Goal: Task Accomplishment & Management: Manage account settings

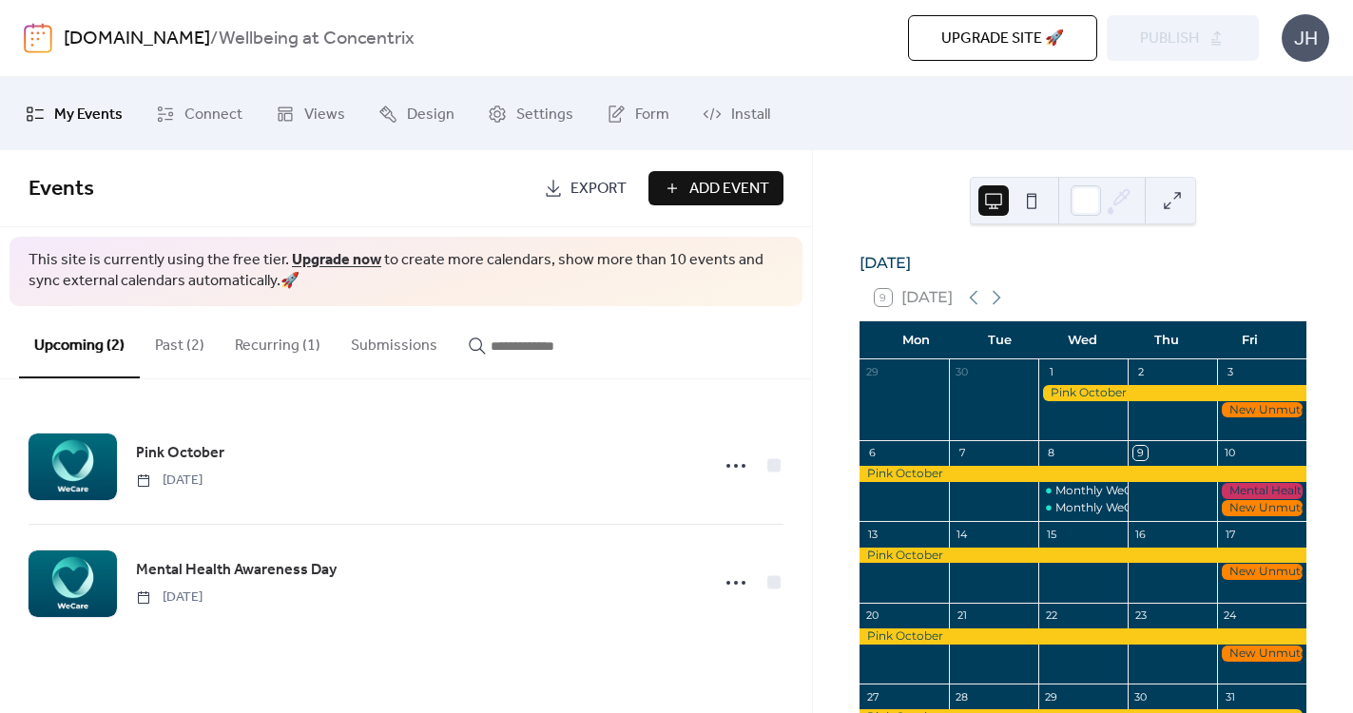
click at [1173, 204] on button at bounding box center [1172, 200] width 30 height 30
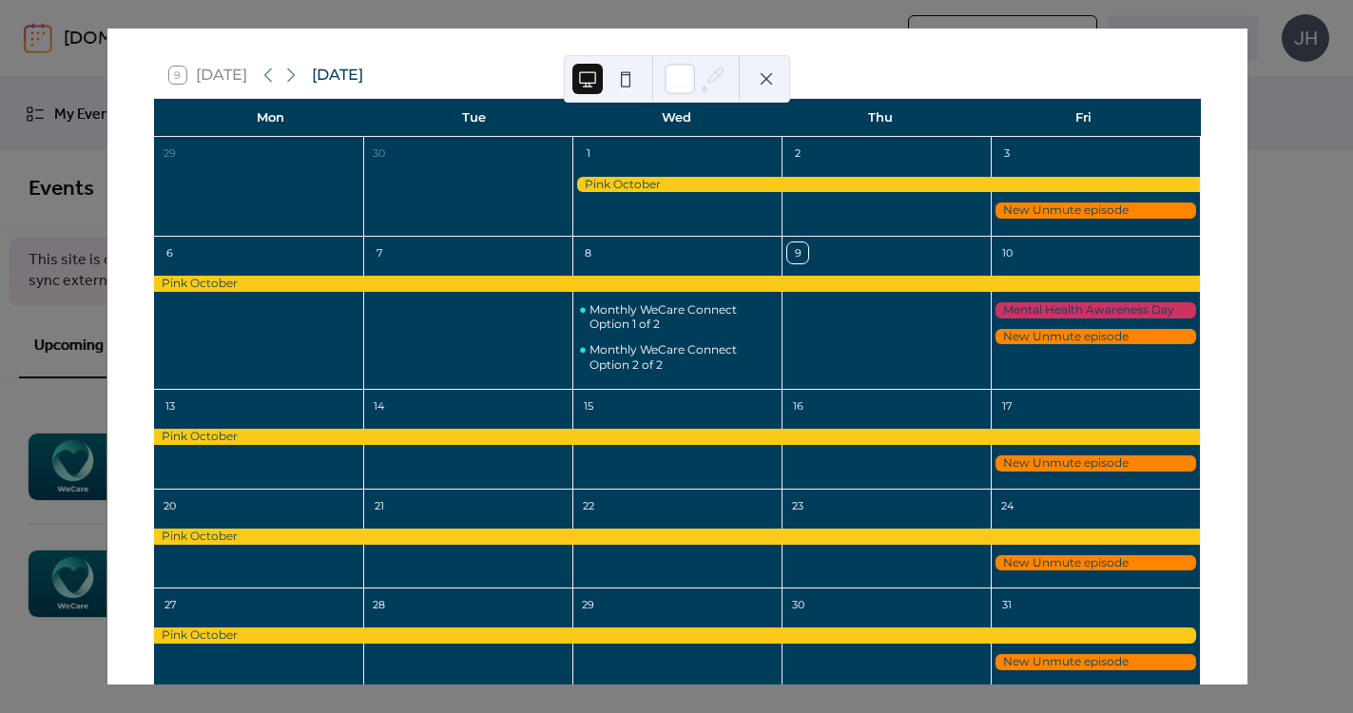
scroll to position [80, 0]
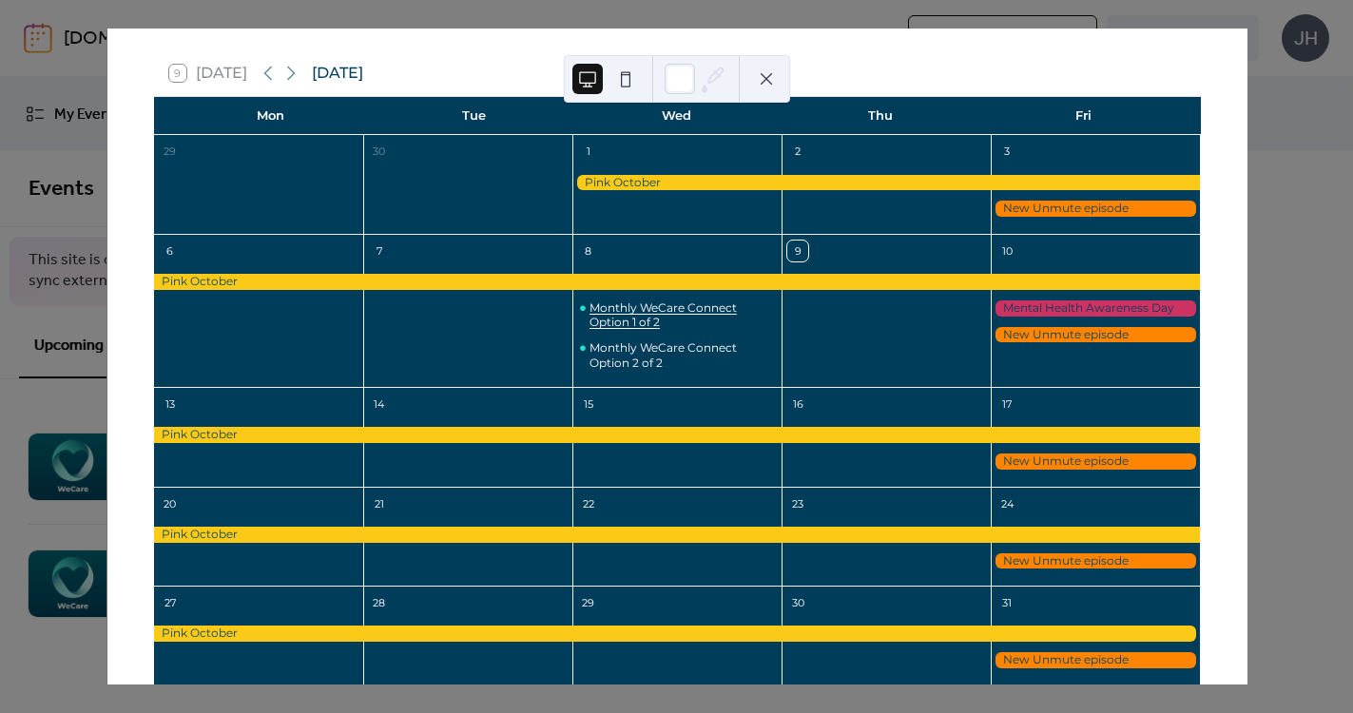
click at [659, 319] on div "Monthly WeCare Connect Option 1 of 2" at bounding box center [682, 314] width 184 height 29
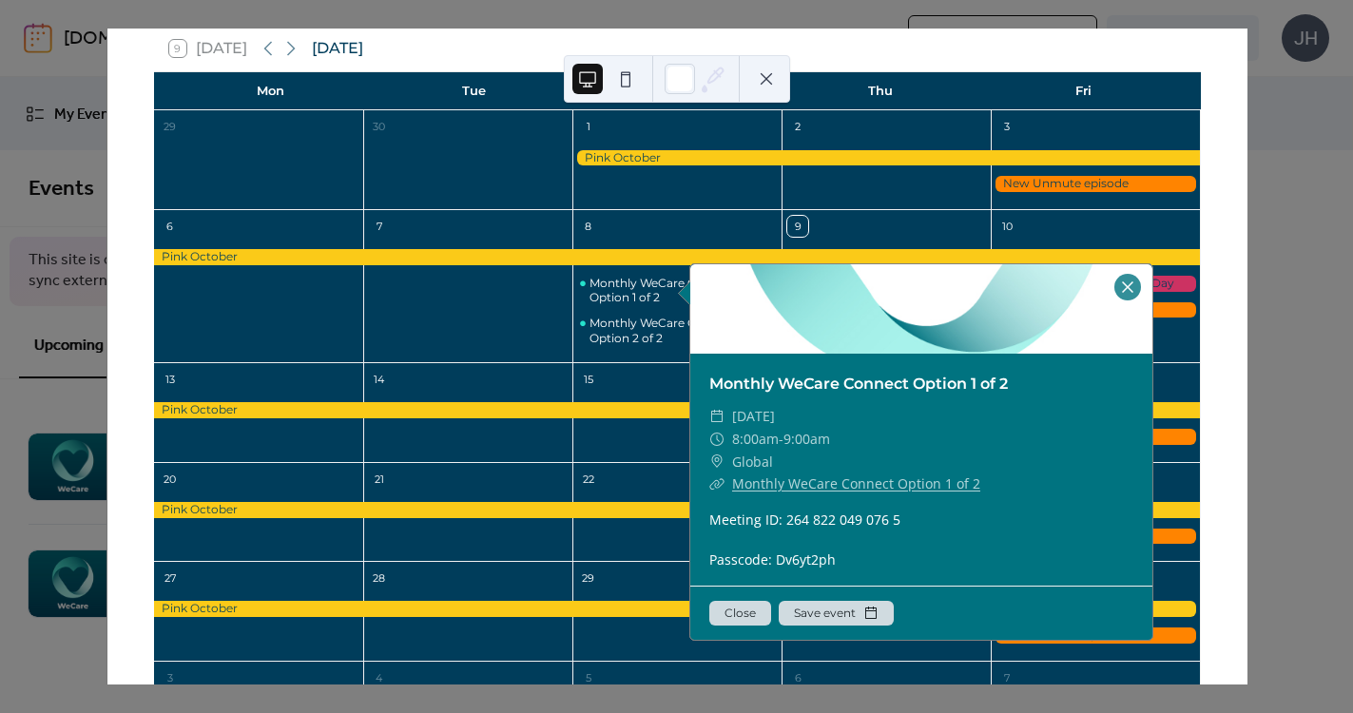
scroll to position [0, 0]
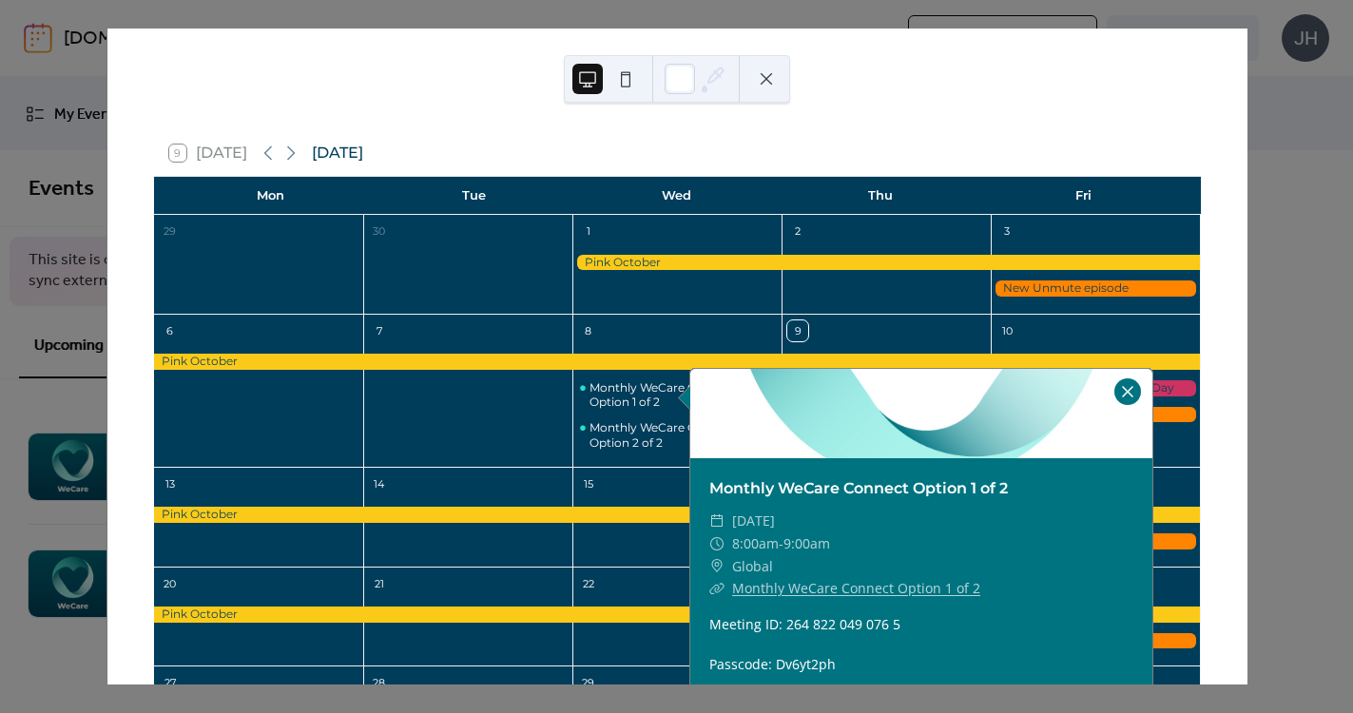
click at [1128, 386] on div at bounding box center [1128, 391] width 27 height 27
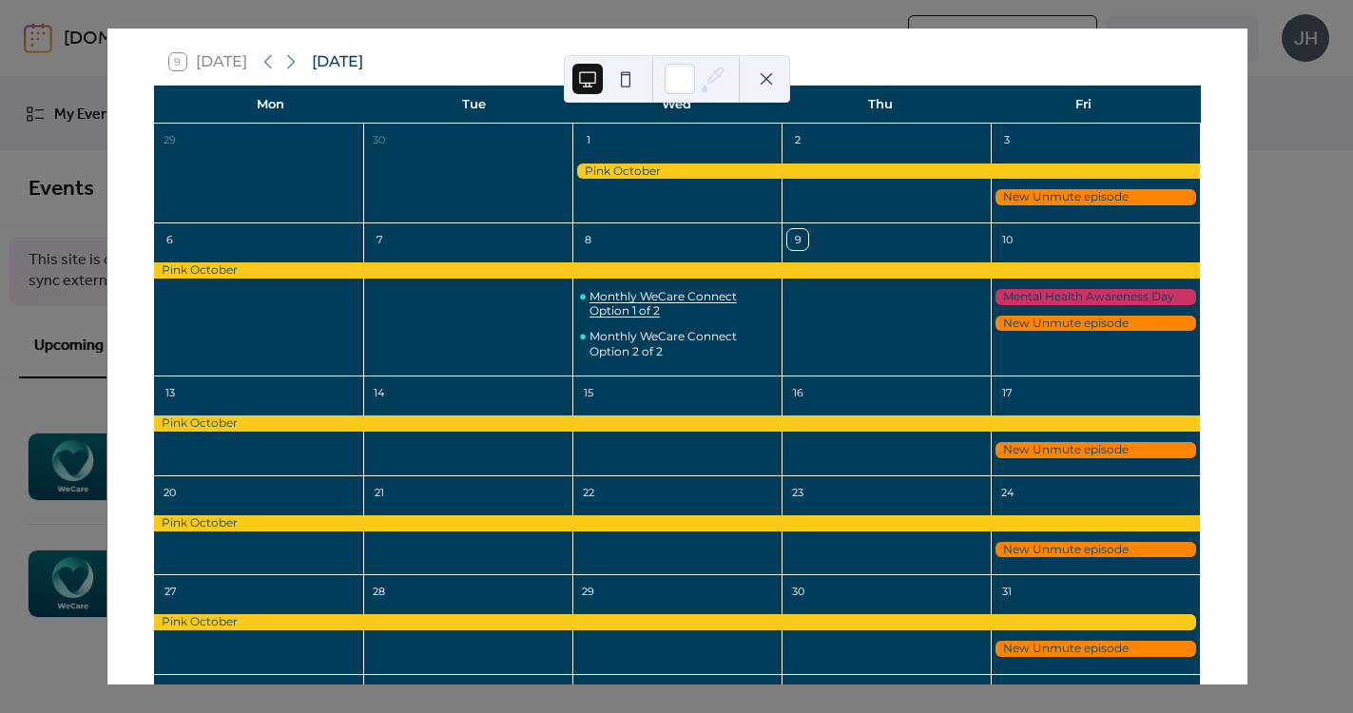
scroll to position [96, 0]
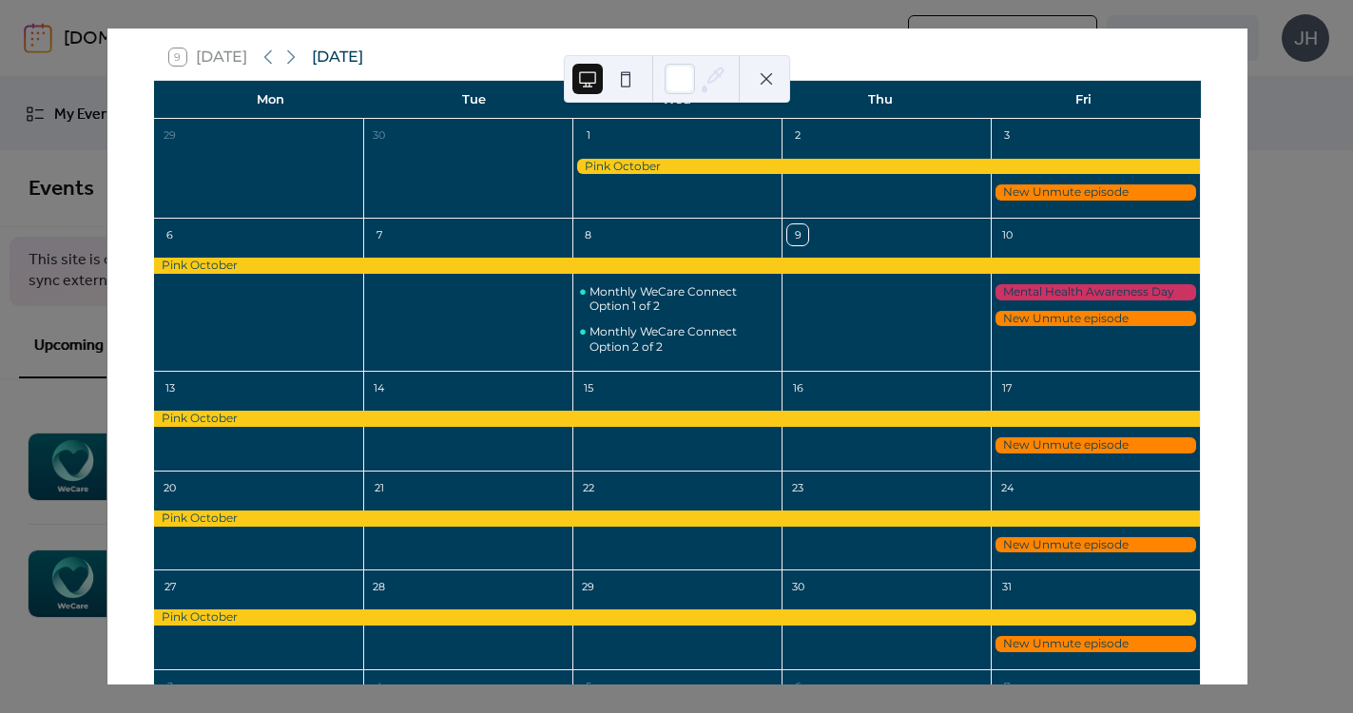
click at [1018, 196] on div at bounding box center [1095, 192] width 209 height 16
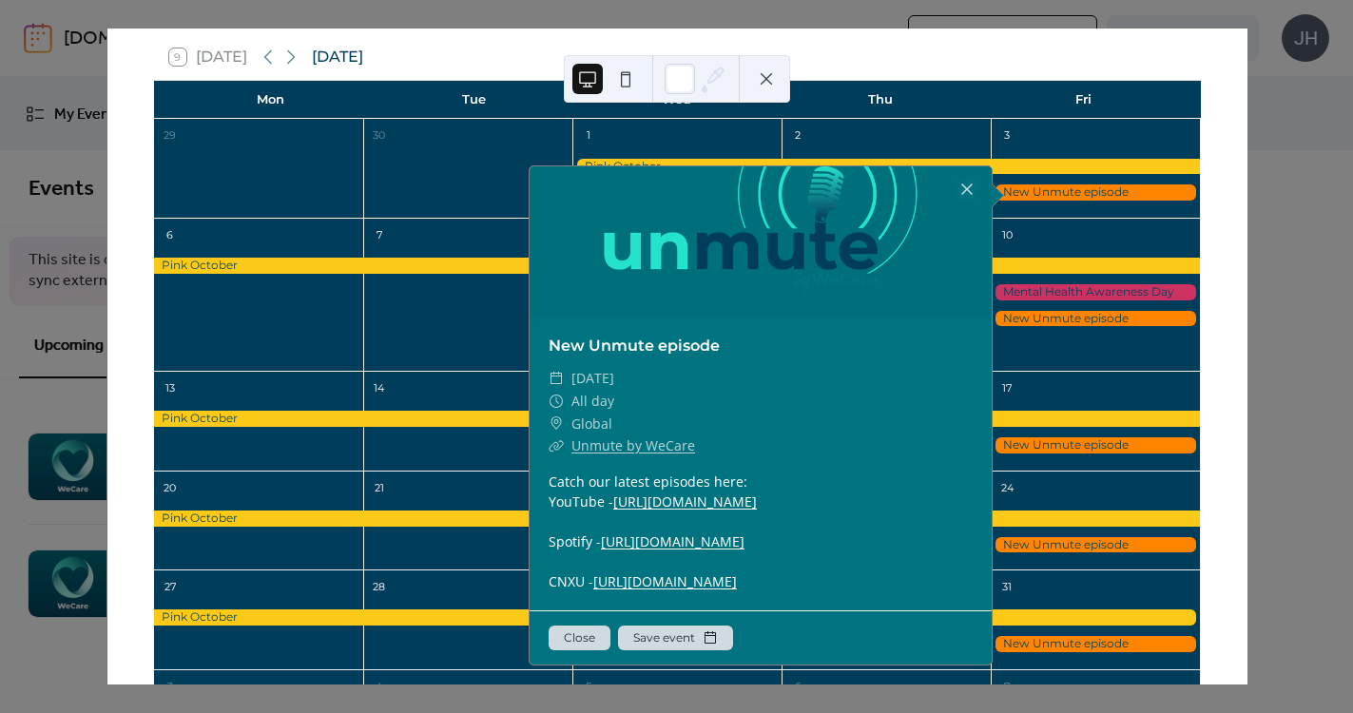
scroll to position [198, 0]
click at [699, 631] on button "Save event" at bounding box center [675, 638] width 115 height 25
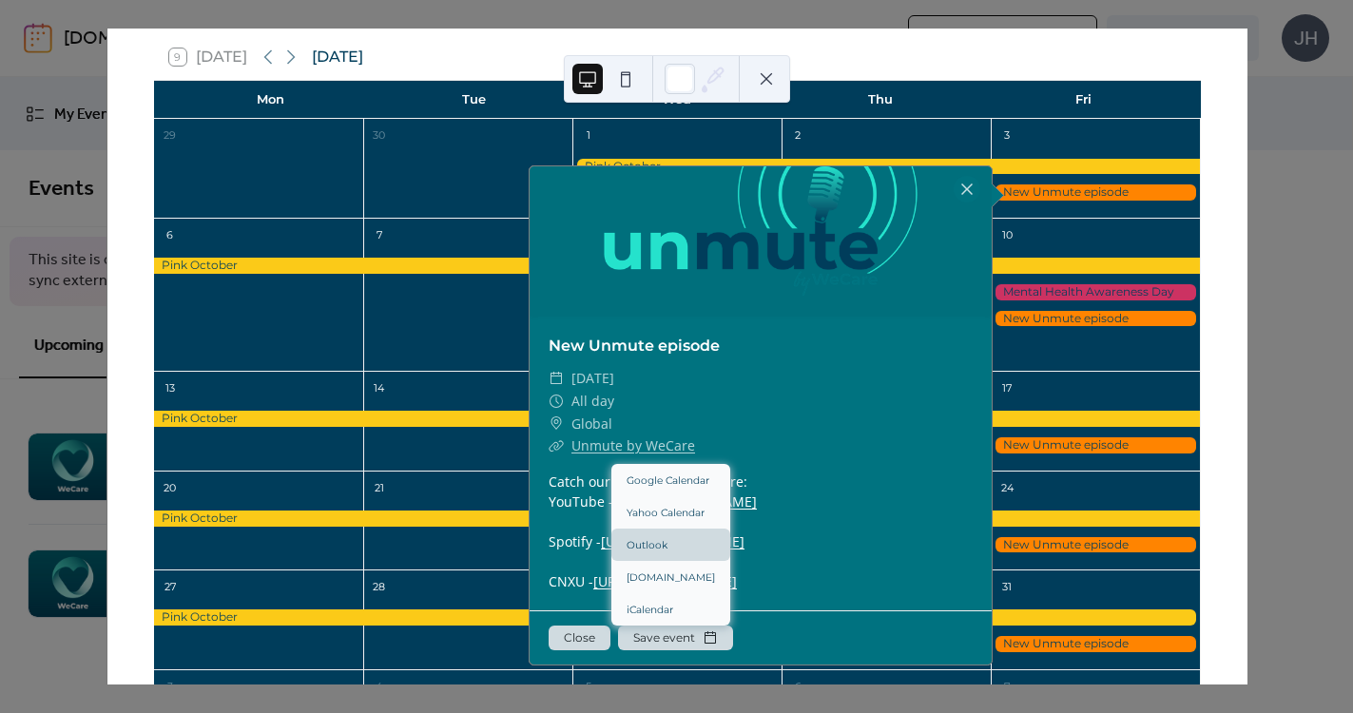
click at [687, 541] on link "Outlook" at bounding box center [670, 545] width 119 height 32
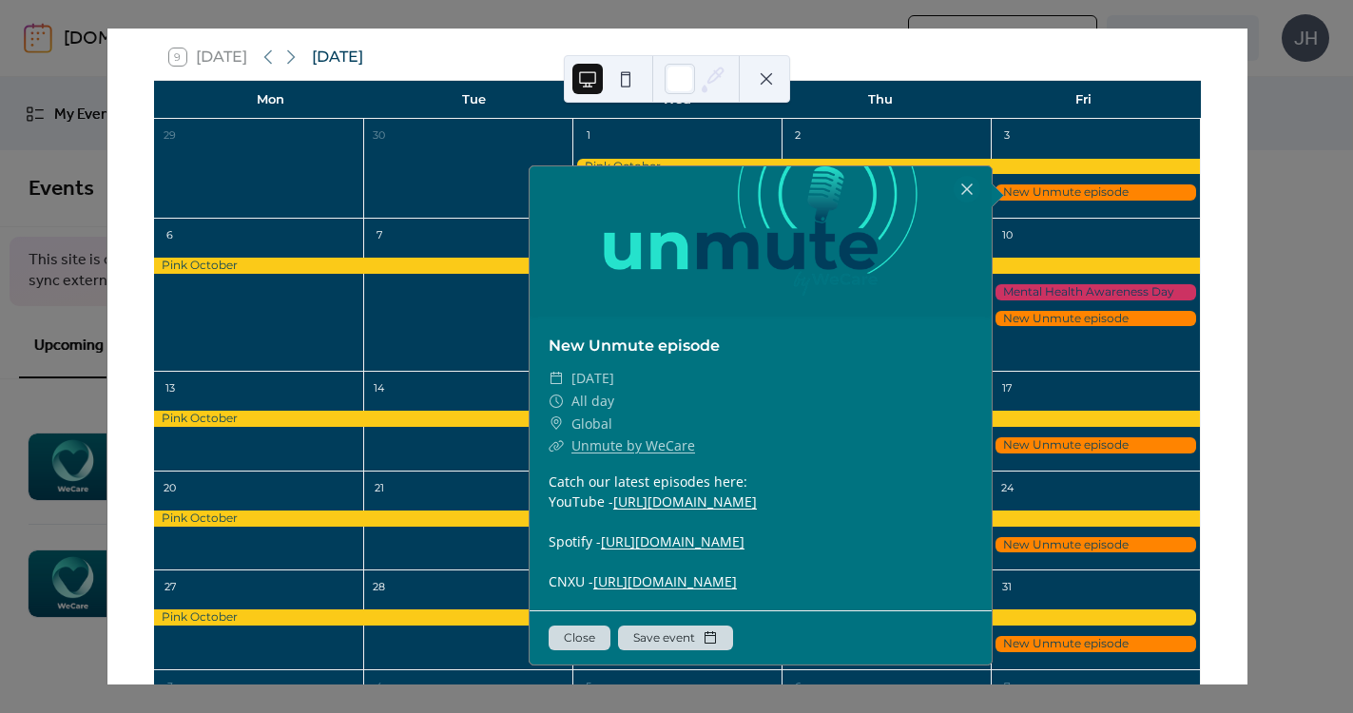
click at [678, 642] on button "Save event" at bounding box center [675, 638] width 115 height 25
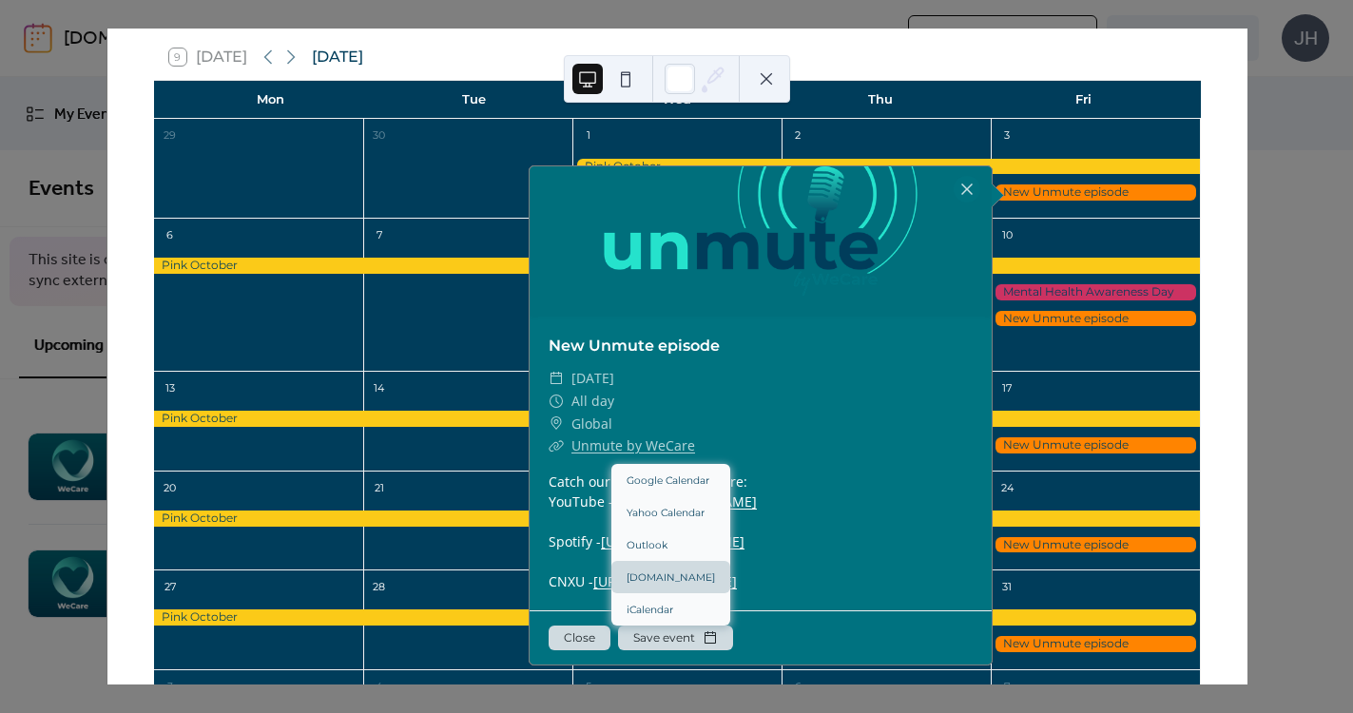
click at [676, 569] on link "[DOMAIN_NAME]" at bounding box center [670, 577] width 119 height 32
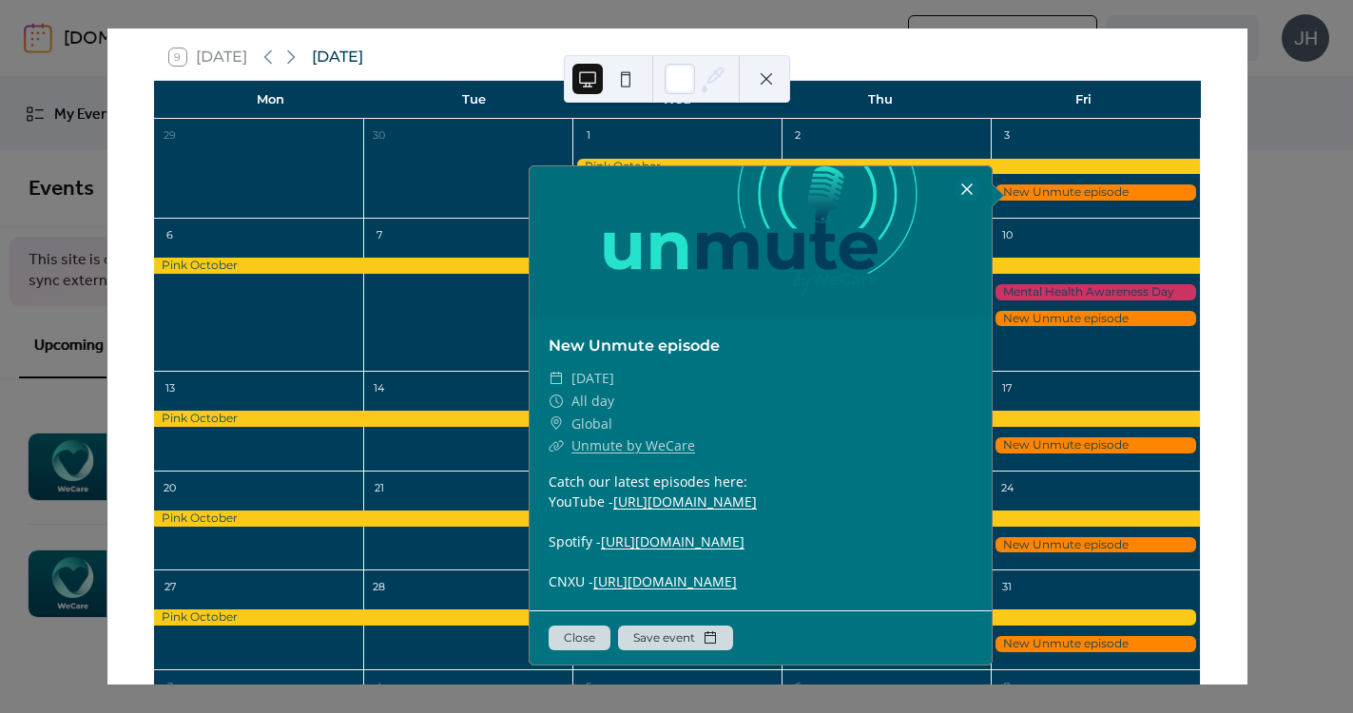
click at [962, 189] on div at bounding box center [967, 189] width 27 height 27
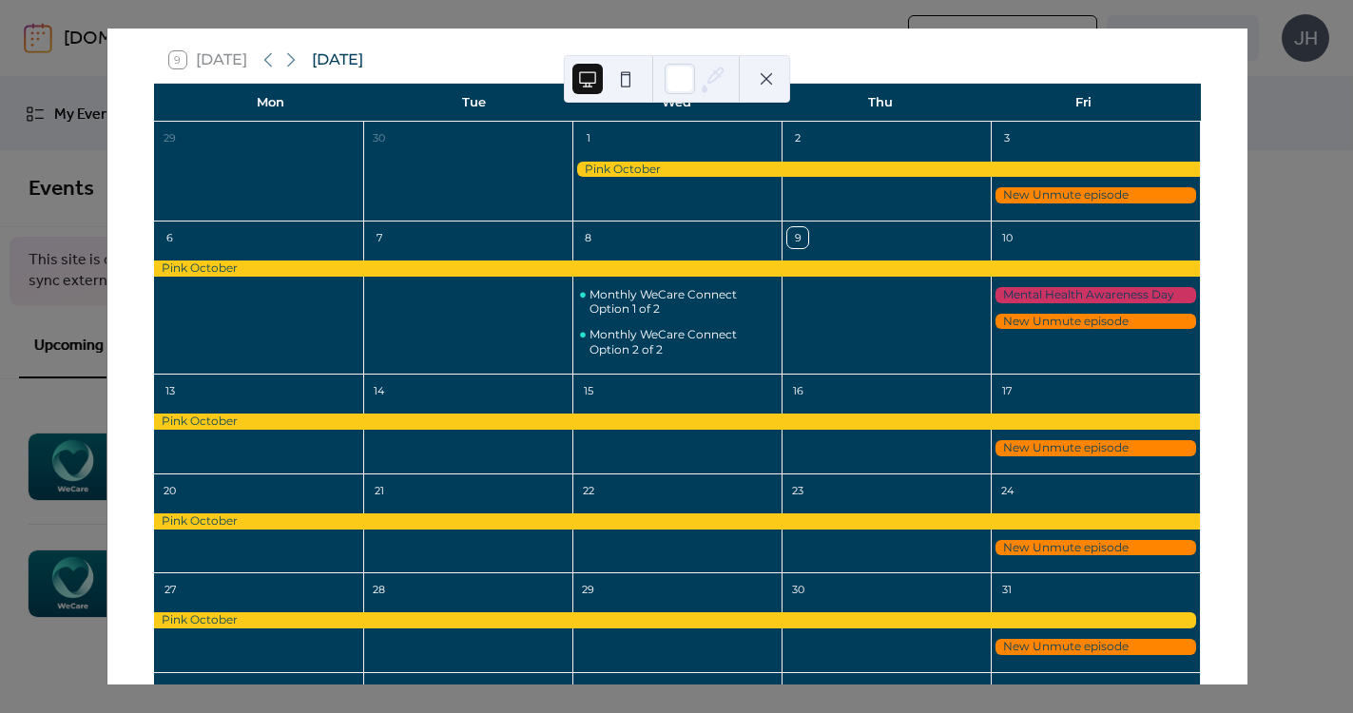
scroll to position [92, 0]
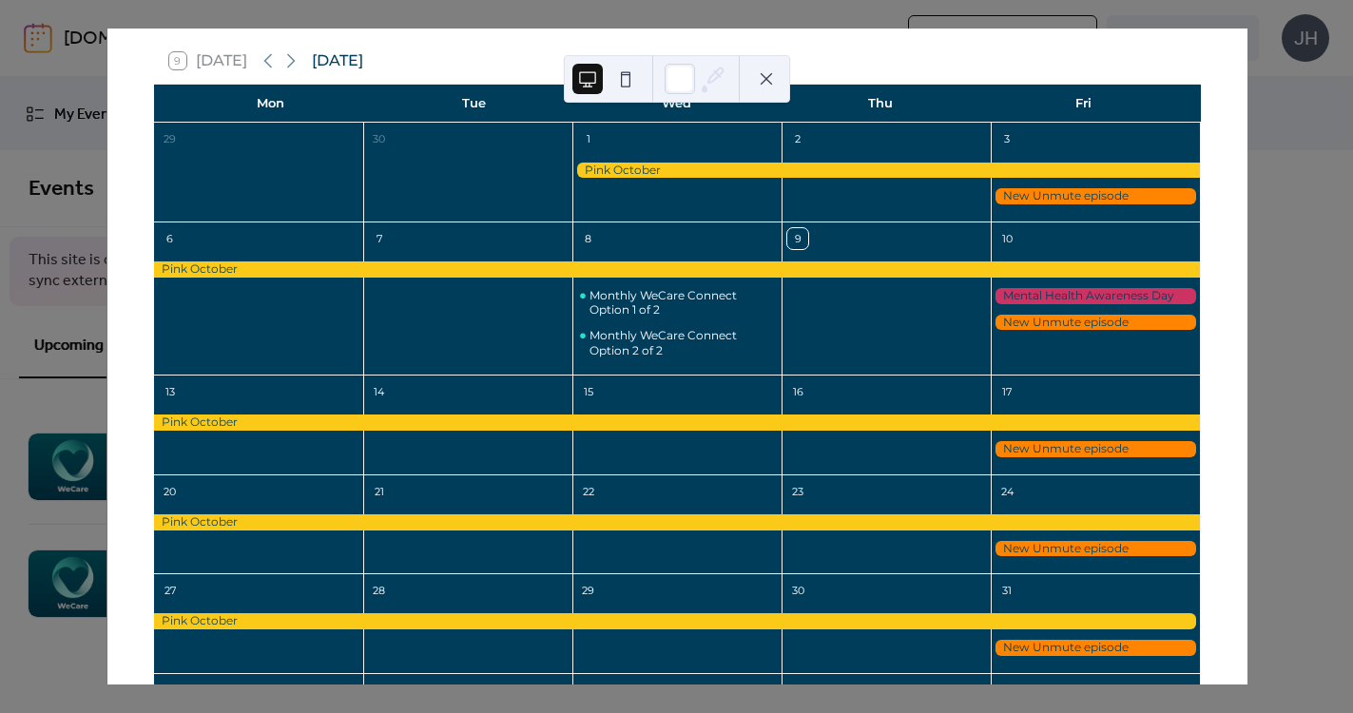
click at [1023, 297] on div at bounding box center [1095, 296] width 209 height 16
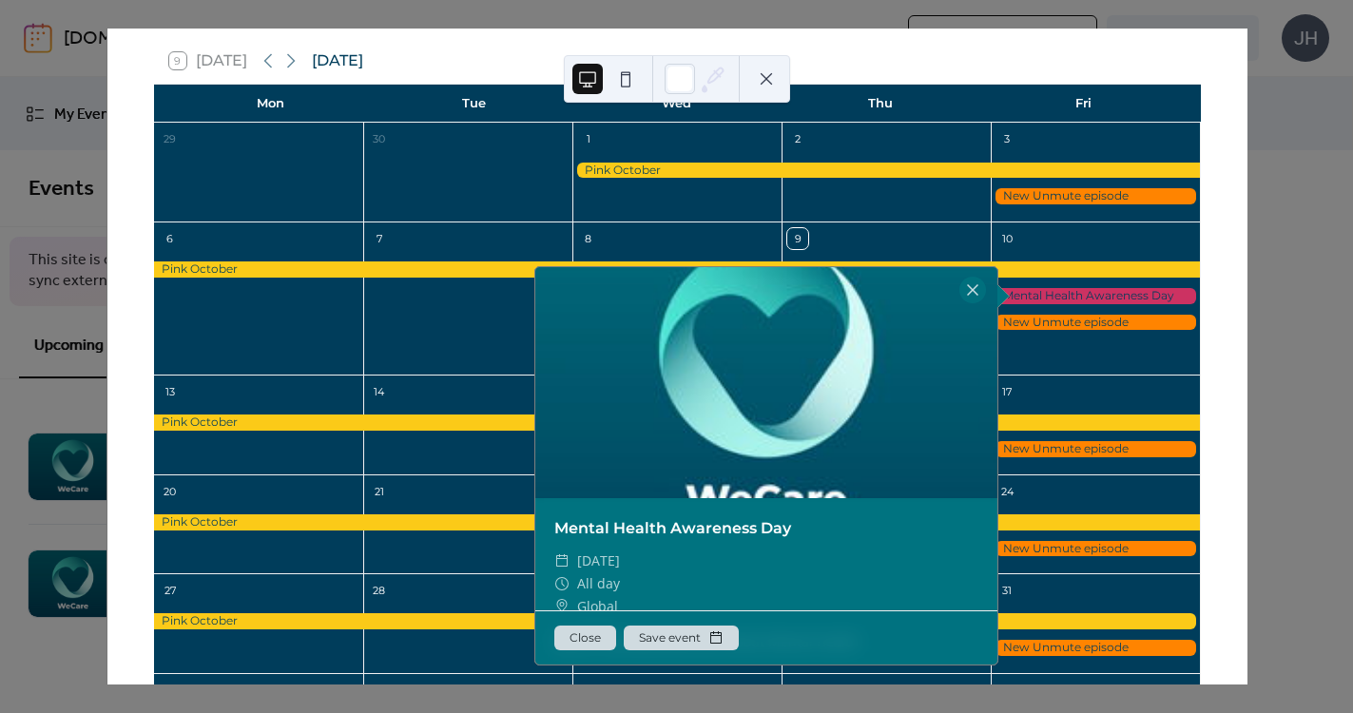
click at [705, 641] on button "Save event" at bounding box center [681, 638] width 115 height 25
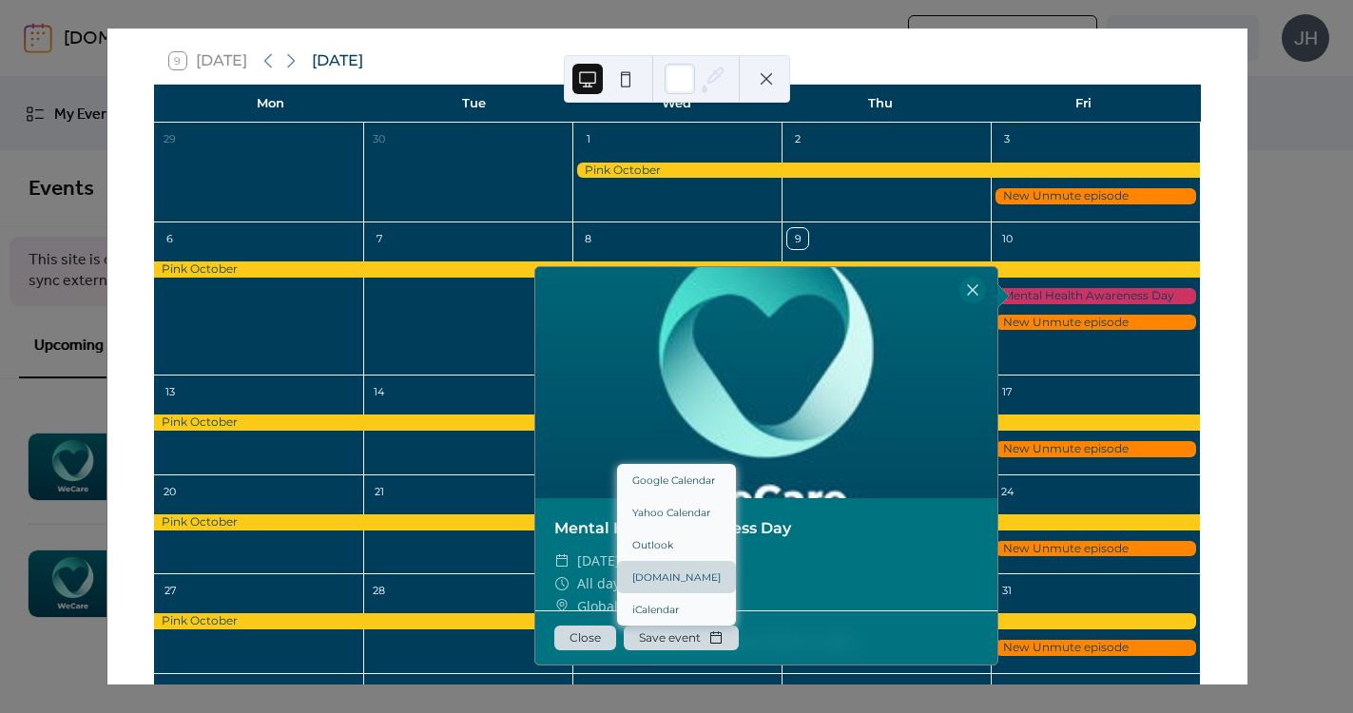
click at [689, 573] on link "[DOMAIN_NAME]" at bounding box center [676, 577] width 119 height 32
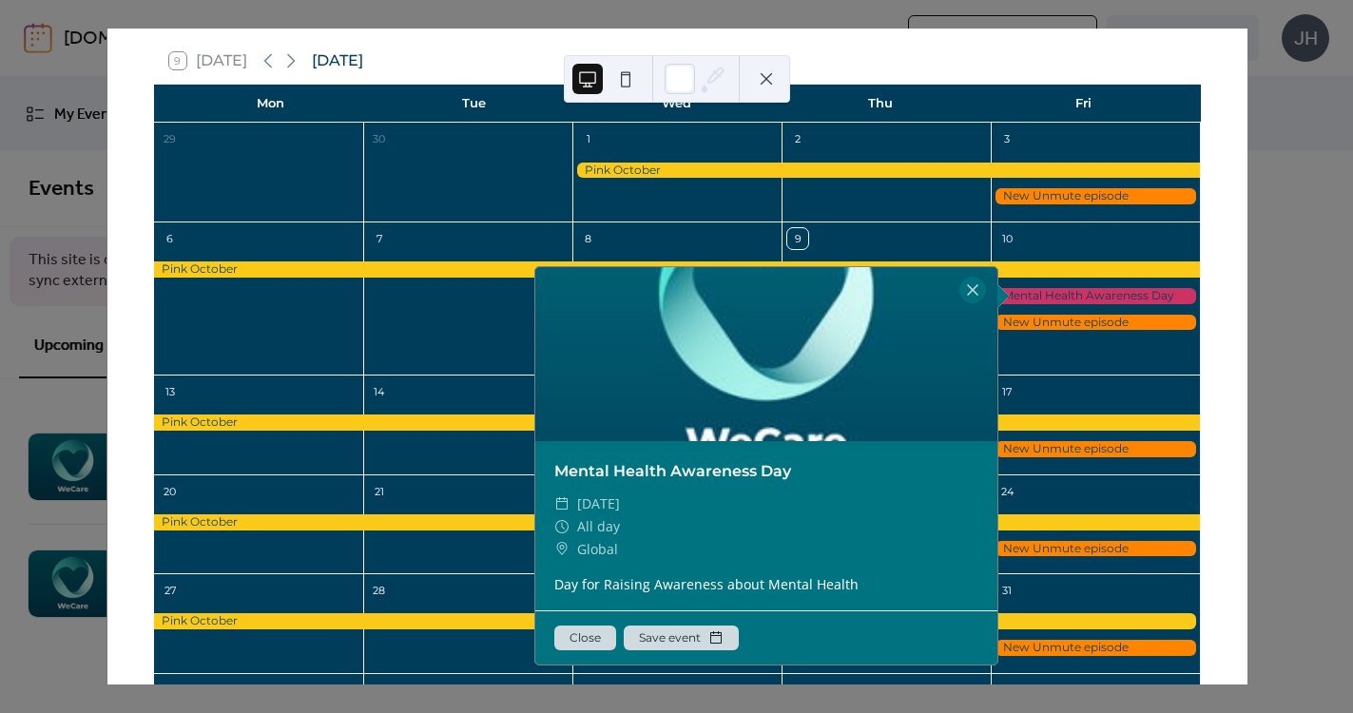
scroll to position [223, 0]
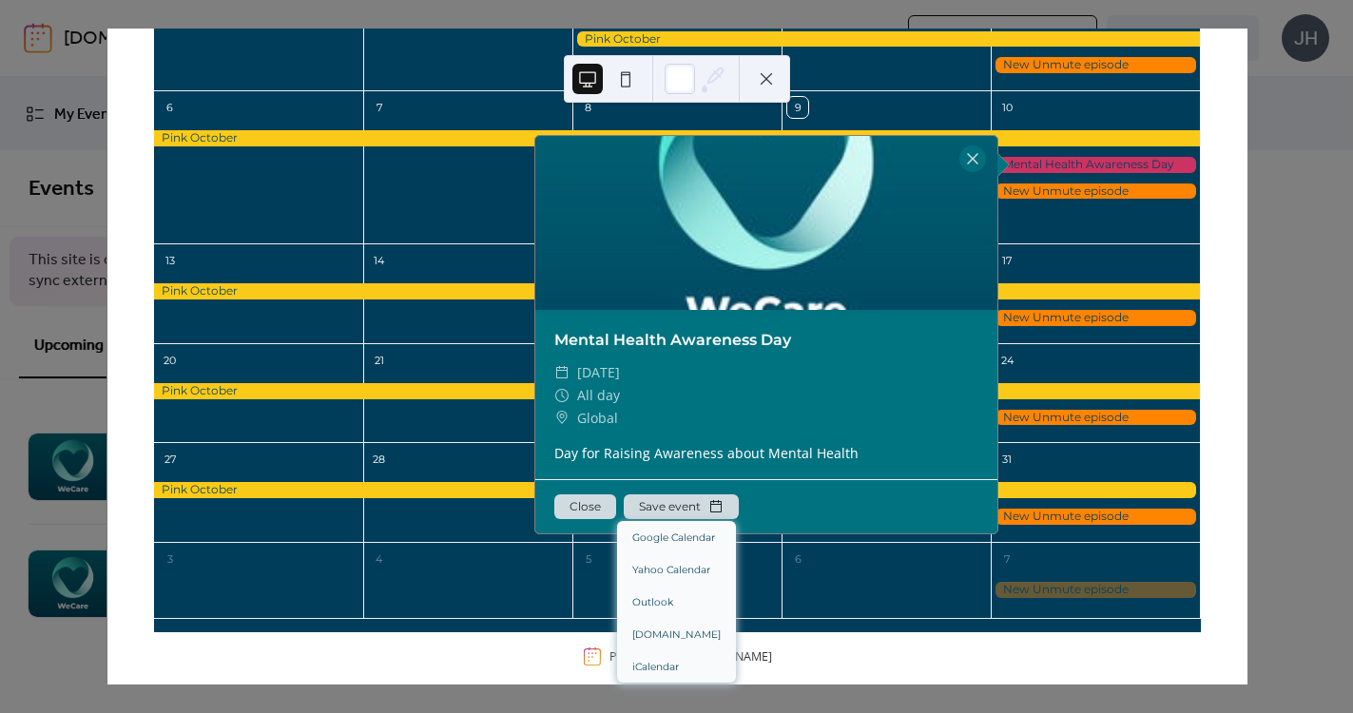
click at [730, 499] on button "Save event" at bounding box center [681, 506] width 115 height 25
click at [679, 630] on link "[DOMAIN_NAME]" at bounding box center [676, 634] width 119 height 32
click at [677, 510] on button "Save event" at bounding box center [681, 506] width 115 height 25
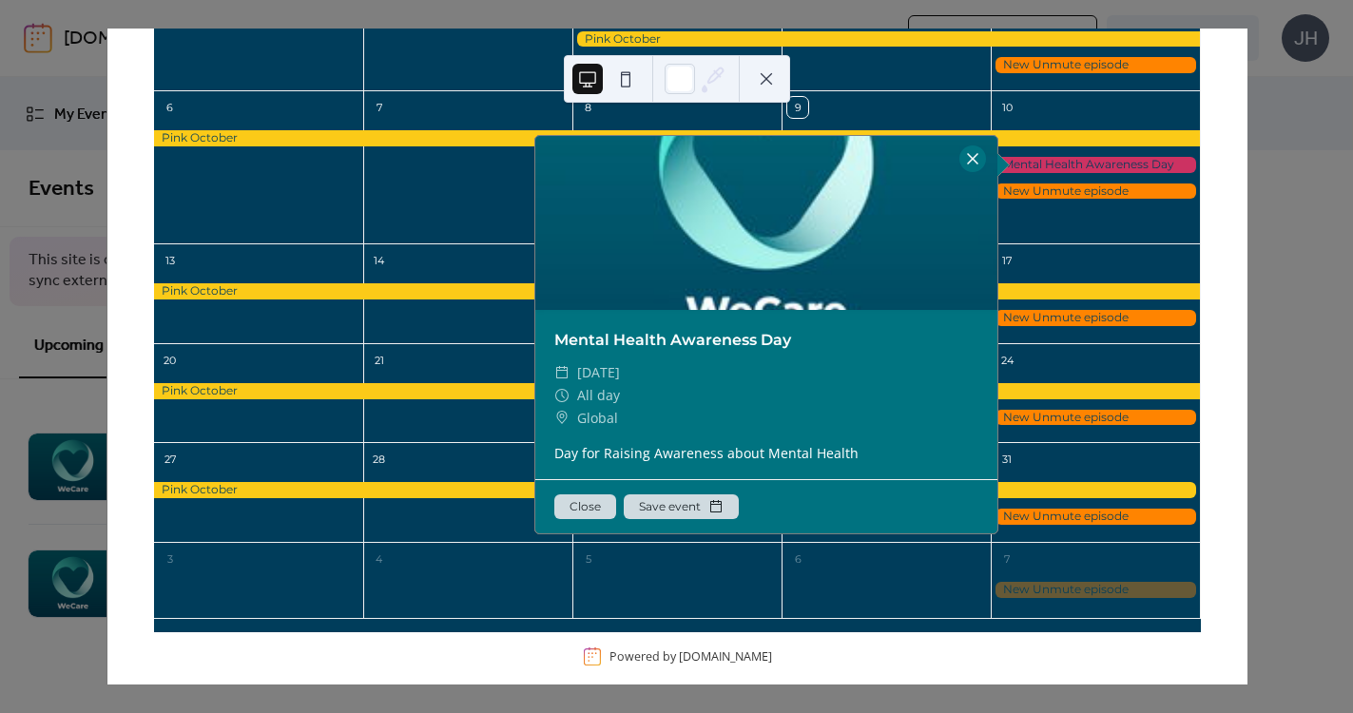
click at [962, 159] on div at bounding box center [973, 158] width 27 height 27
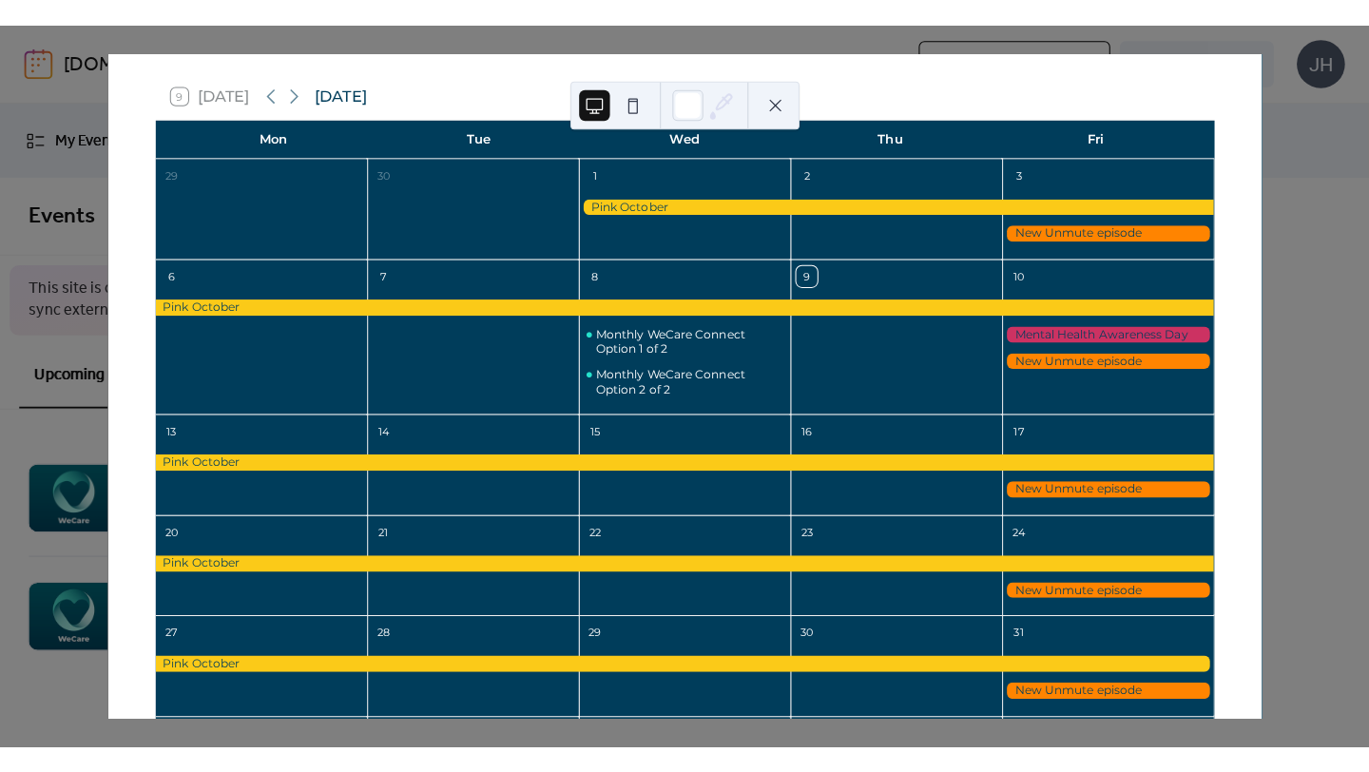
scroll to position [81, 0]
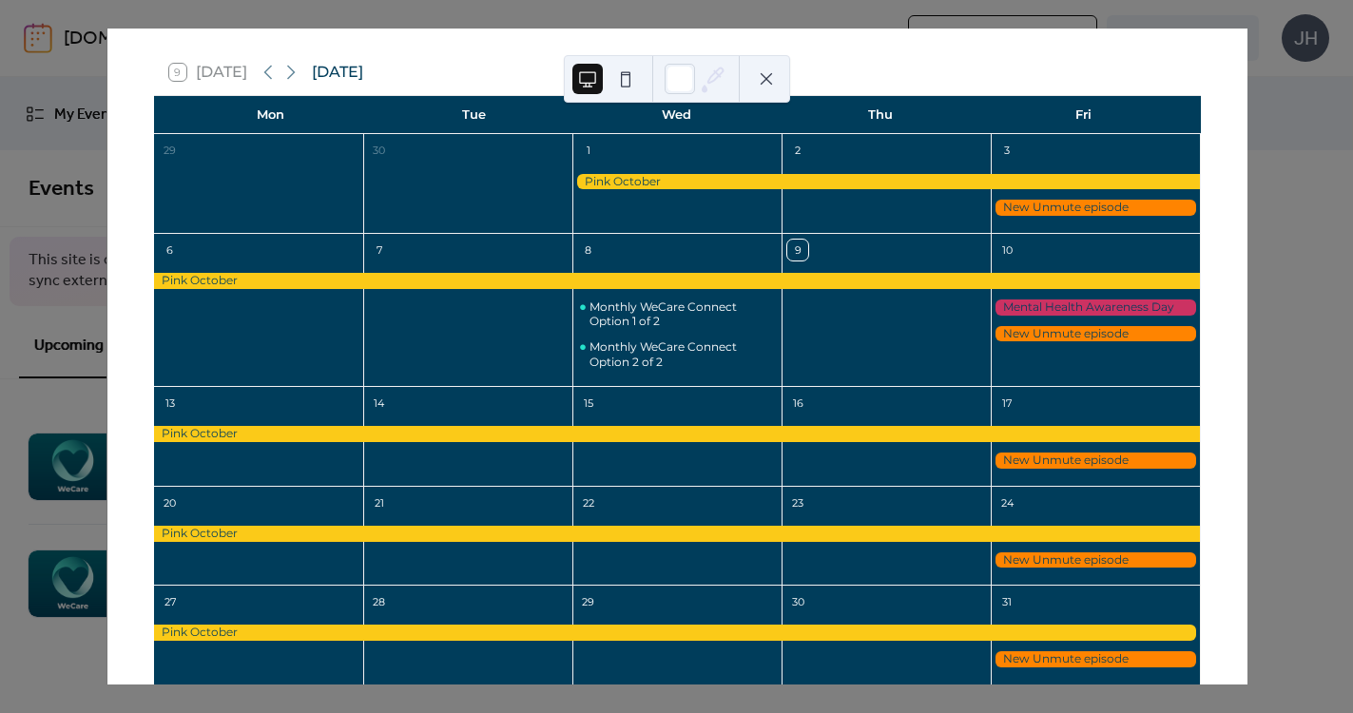
click at [1248, 164] on div "9 [DATE] [DATE] Mon Tue Wed Thu Fri 29 30 1 2 3 6 7 8 Monthly WeCare Connect Op…" at bounding box center [677, 357] width 1141 height 656
click at [766, 76] on button at bounding box center [766, 79] width 30 height 30
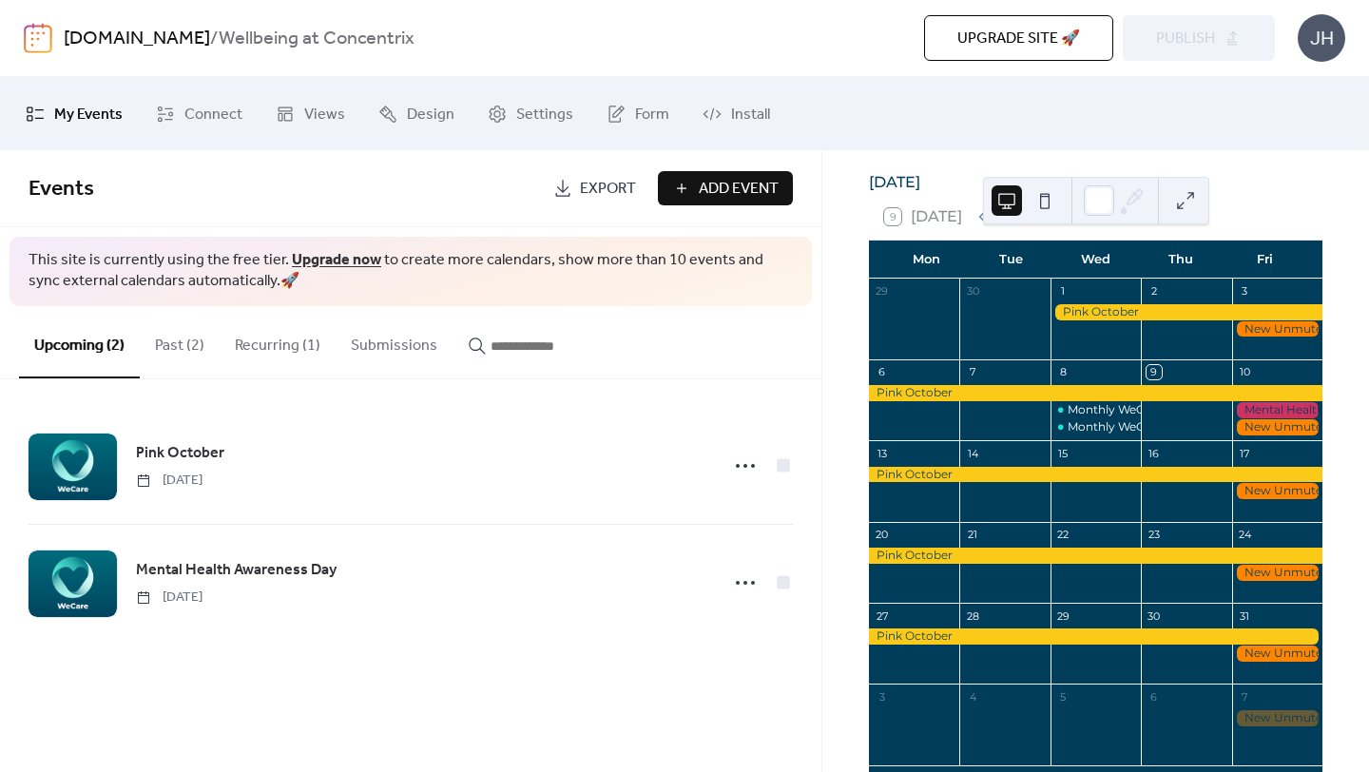
click at [1019, 14] on div "[DOMAIN_NAME] / Wellbeing at Concentrix Upgrade site 🚀 Preview Publish JH" at bounding box center [685, 38] width 1322 height 76
click at [1001, 28] on span "Upgrade site 🚀" at bounding box center [1019, 39] width 123 height 23
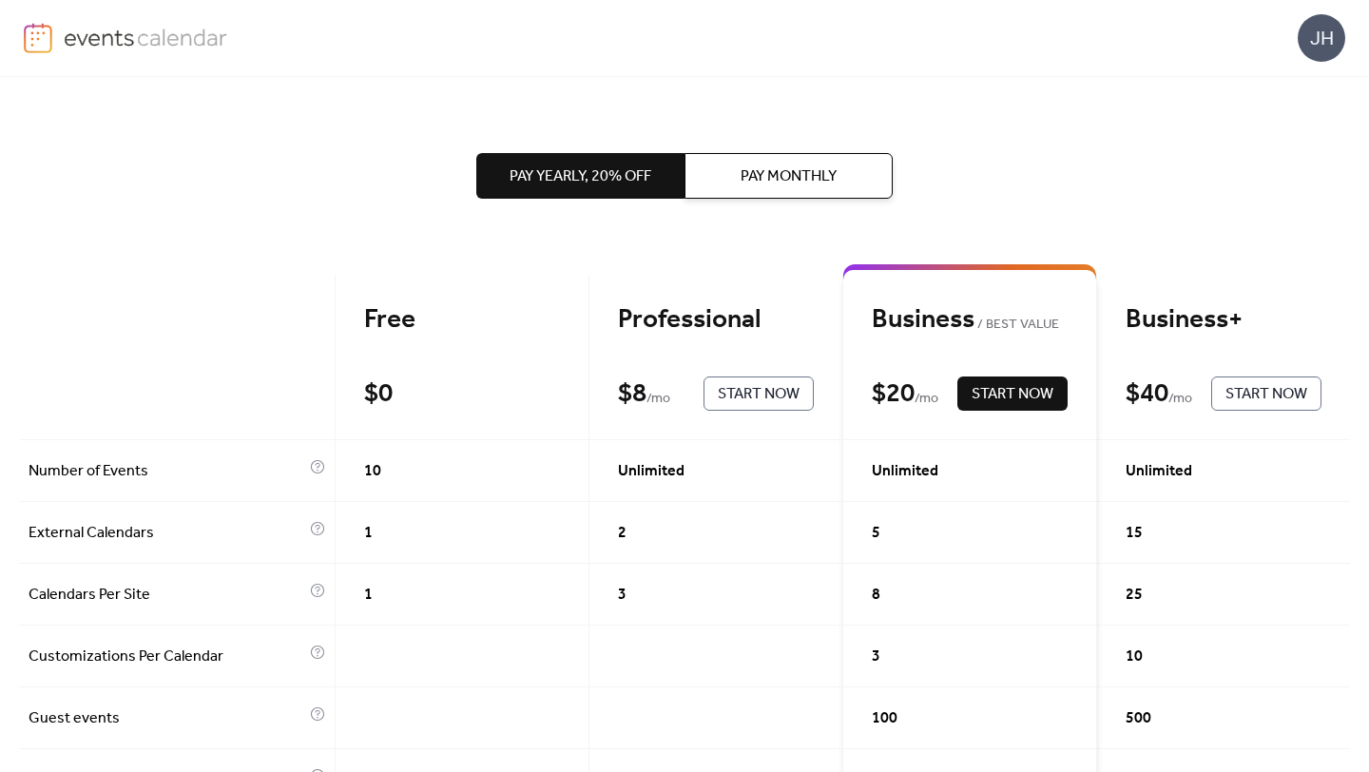
click at [38, 41] on img at bounding box center [38, 38] width 29 height 30
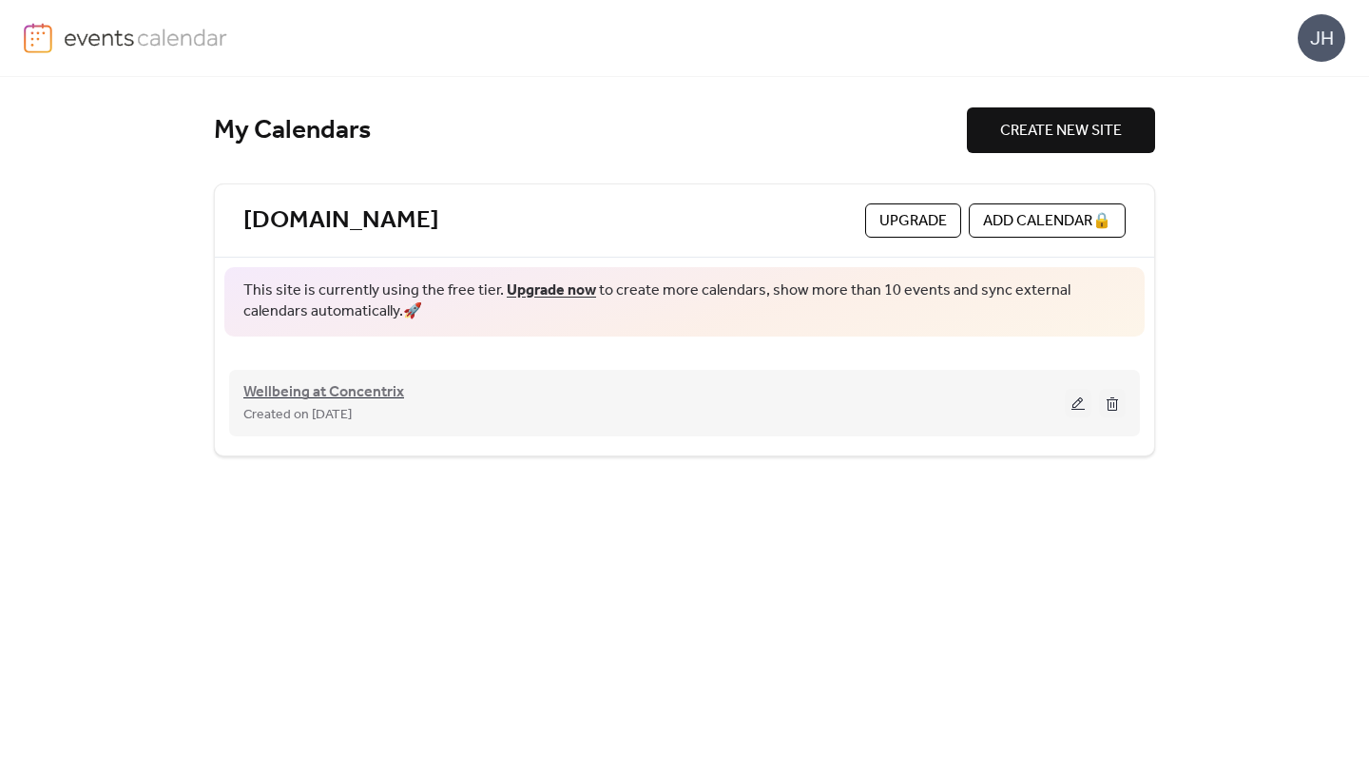
click at [356, 397] on span "Wellbeing at Concentrix" at bounding box center [323, 392] width 161 height 23
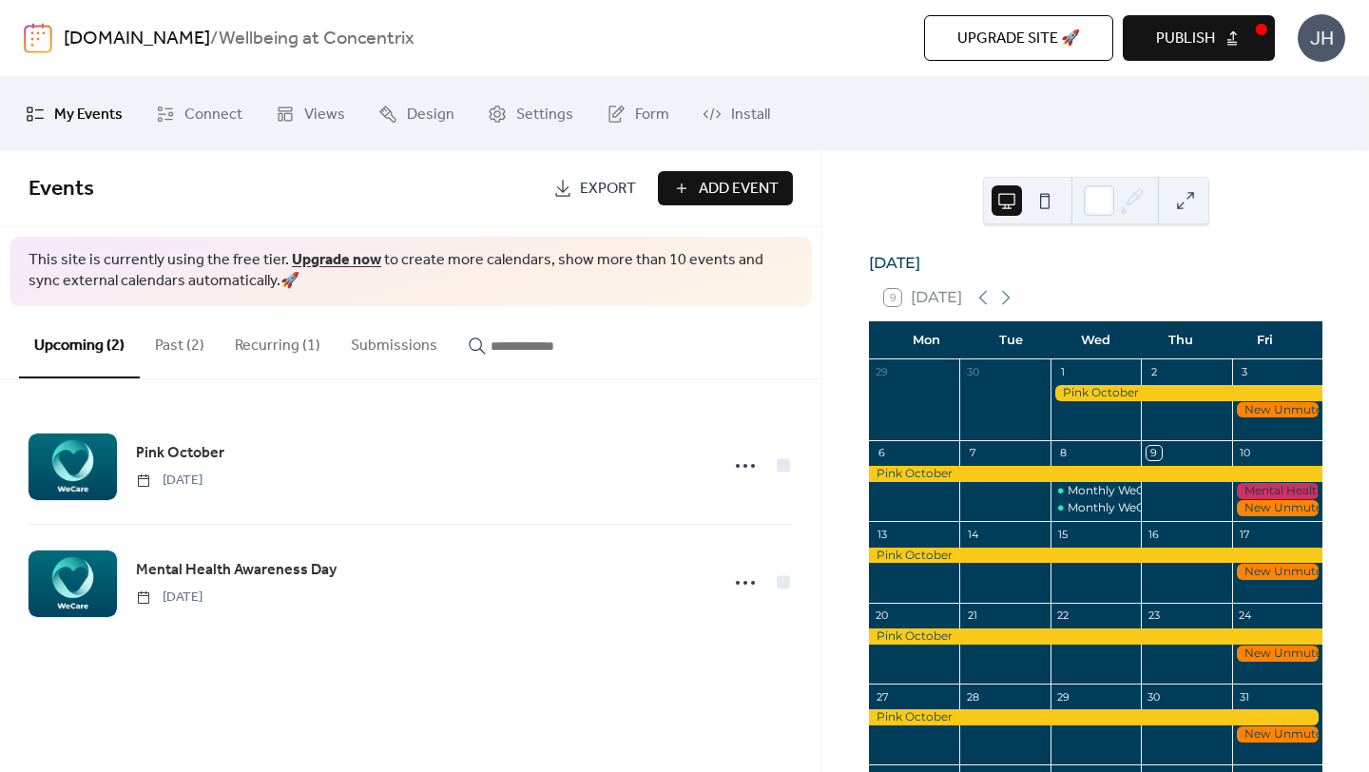
click at [1191, 202] on button at bounding box center [1186, 200] width 30 height 30
